Goal: Task Accomplishment & Management: Manage account settings

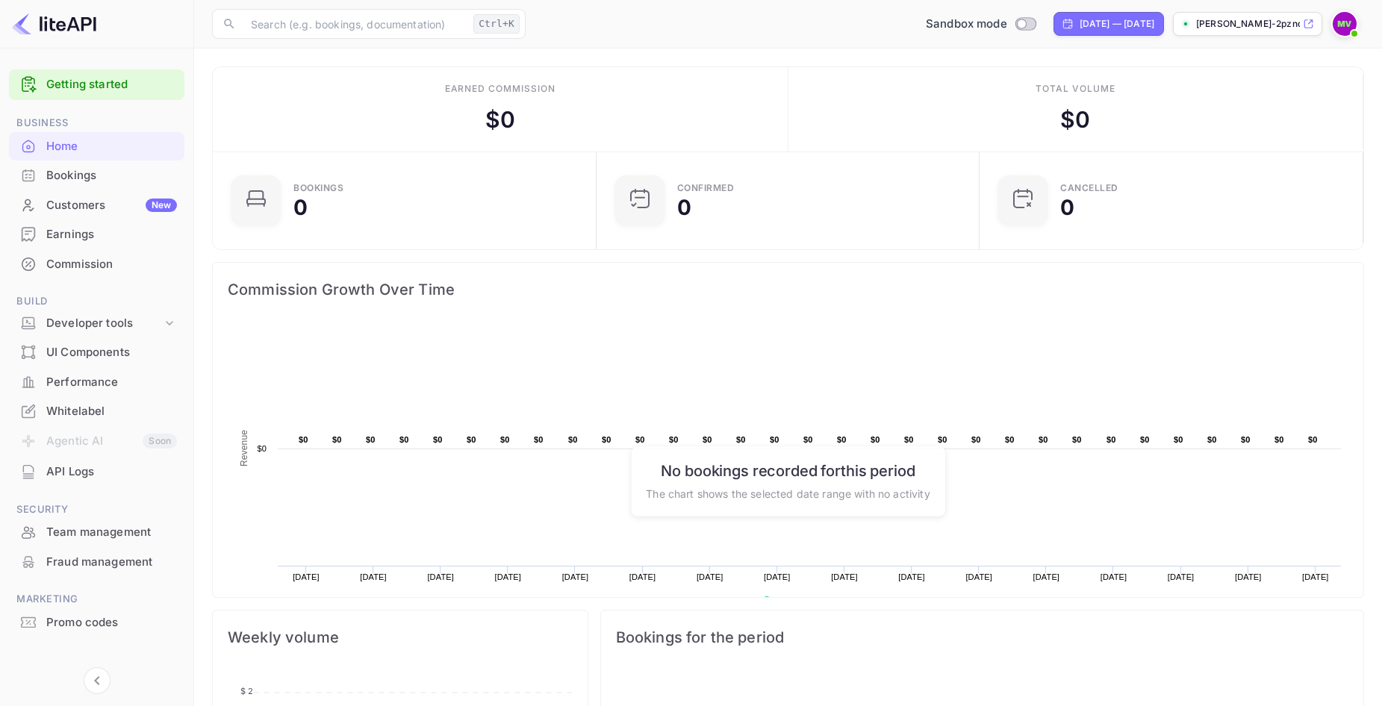
scroll to position [231, 363]
click at [1337, 16] on img at bounding box center [1345, 24] width 24 height 24
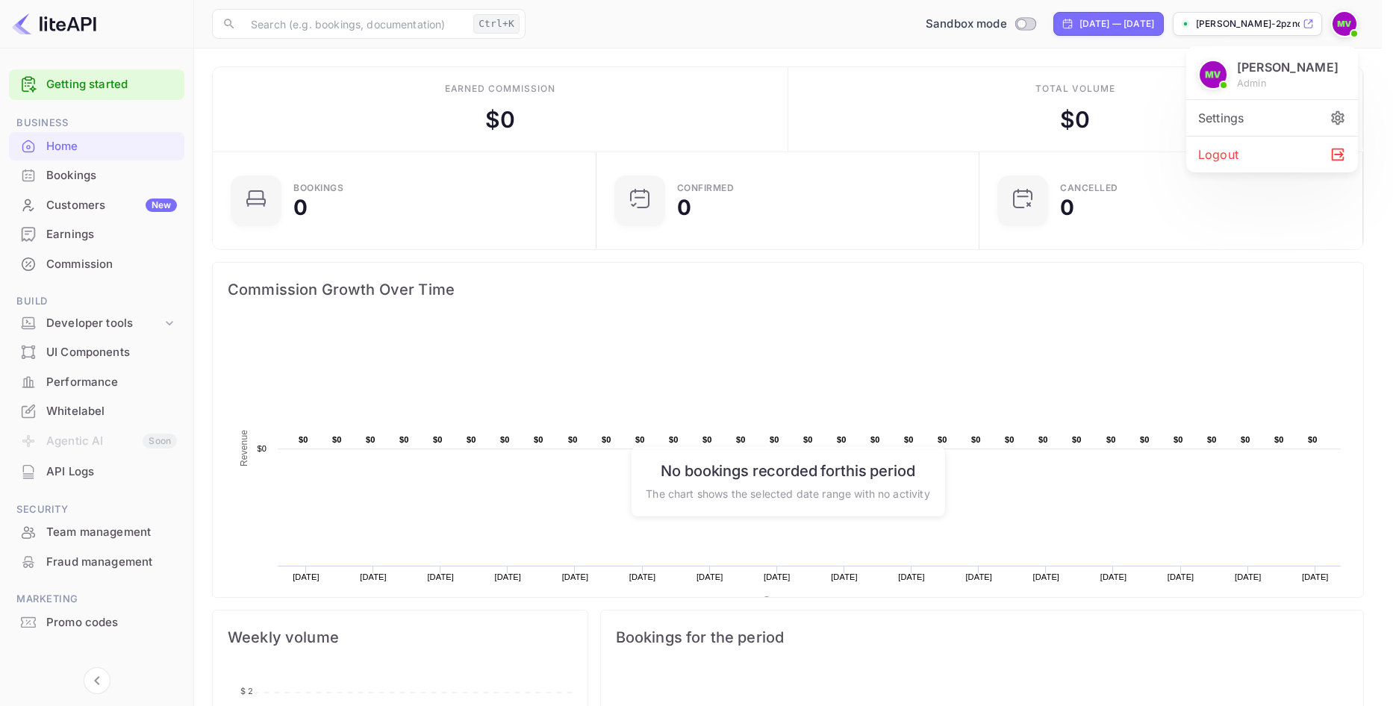
click at [1338, 25] on div at bounding box center [696, 353] width 1393 height 706
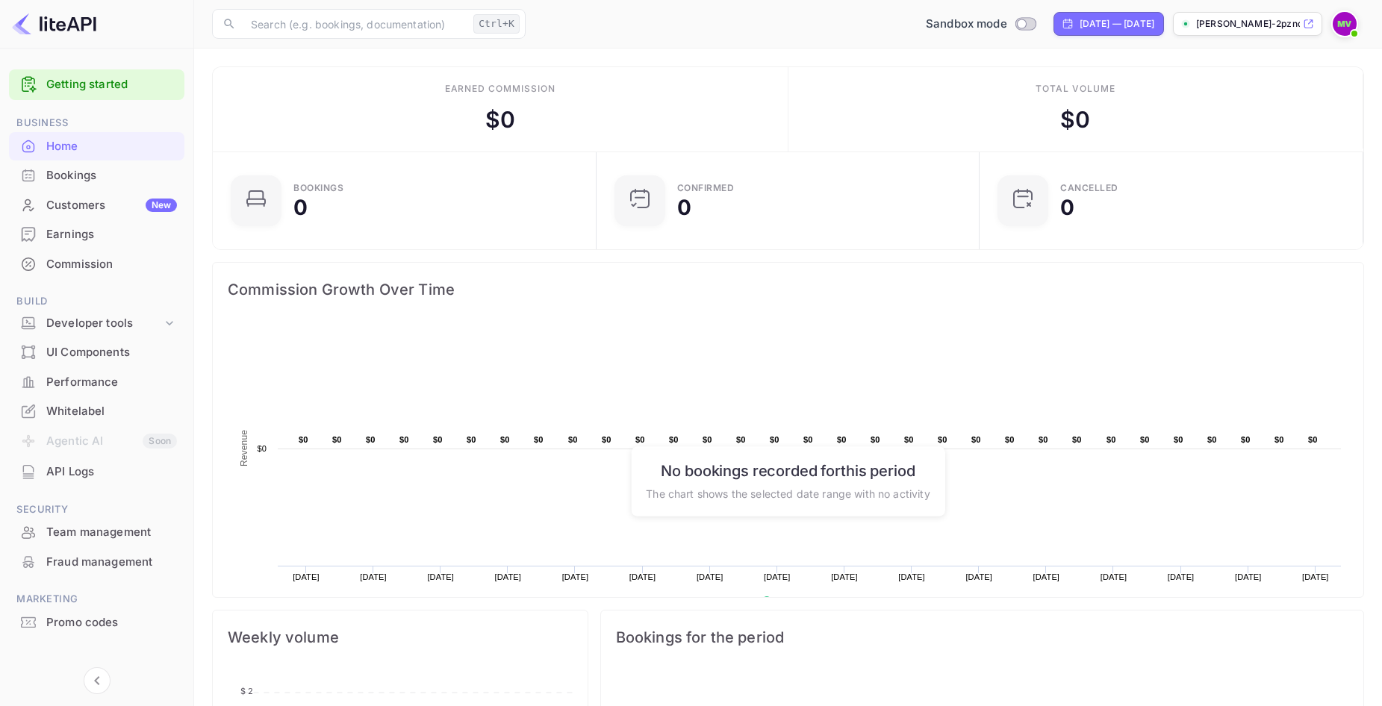
click at [1301, 21] on div "[PERSON_NAME]-2pznq.nui..." at bounding box center [1247, 24] width 149 height 24
click at [74, 407] on div "Whitelabel" at bounding box center [111, 411] width 131 height 17
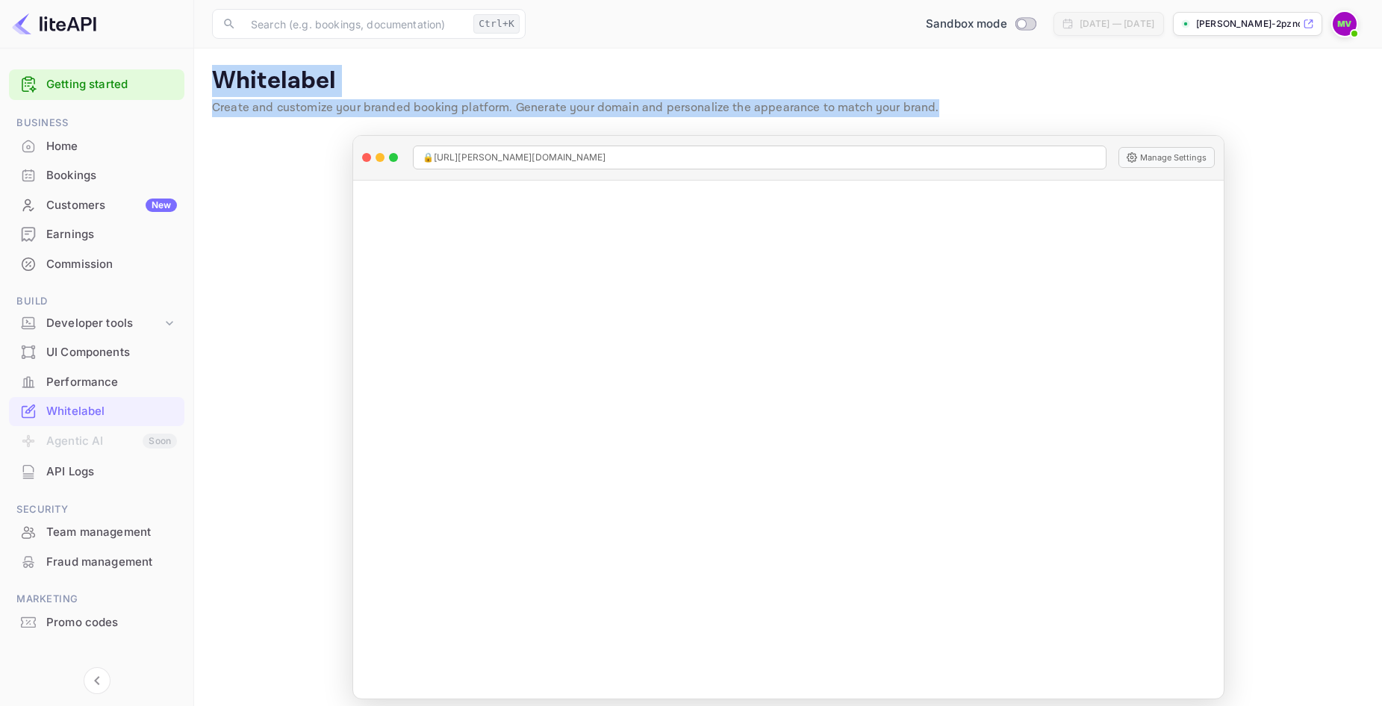
drag, startPoint x: 947, startPoint y: 111, endPoint x: 213, endPoint y: 87, distance: 734.4
click at [213, 87] on div "Whitelabel Create and customize your branded booking platform. Generate your do…" at bounding box center [788, 94] width 1152 height 57
click at [395, 69] on p "Whitelabel" at bounding box center [788, 81] width 1152 height 30
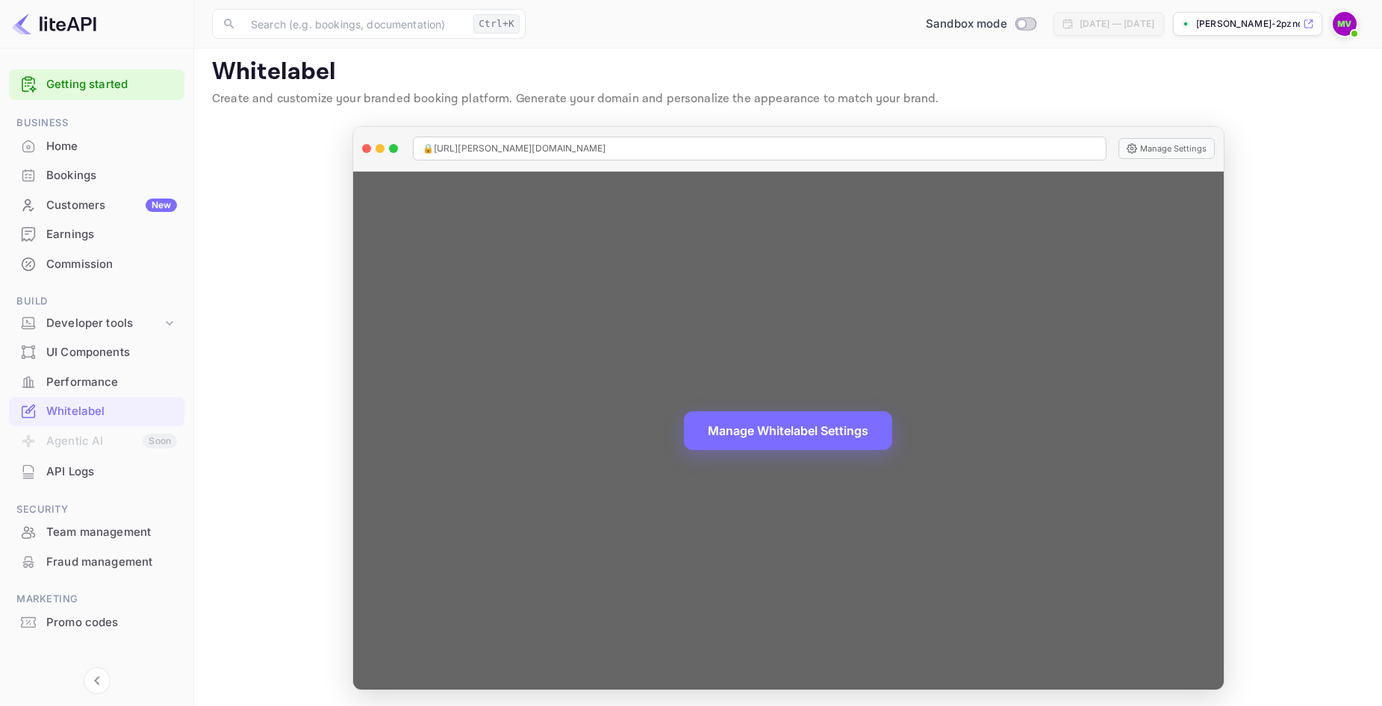
scroll to position [11, 0]
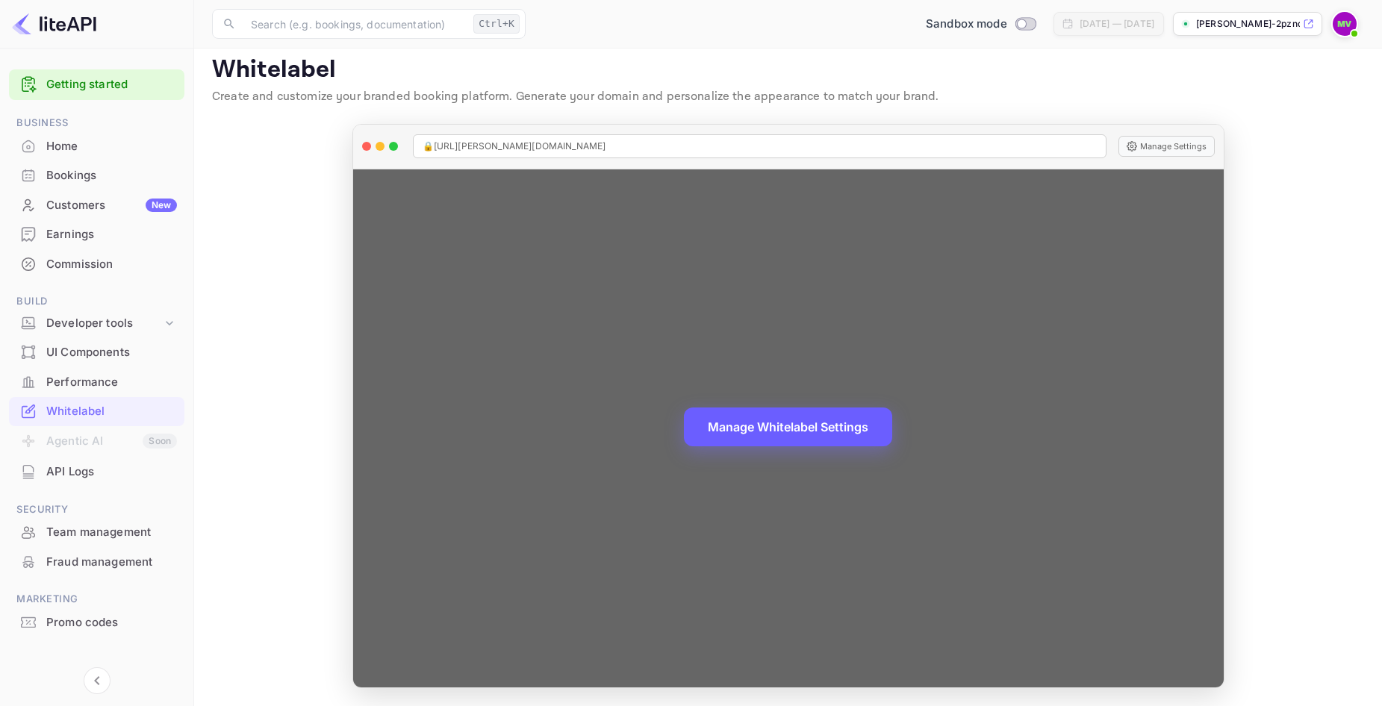
click at [855, 432] on button "Manage Whitelabel Settings" at bounding box center [788, 427] width 208 height 39
click at [1157, 149] on button "Manage Settings" at bounding box center [1167, 146] width 96 height 21
